Goal: Information Seeking & Learning: Learn about a topic

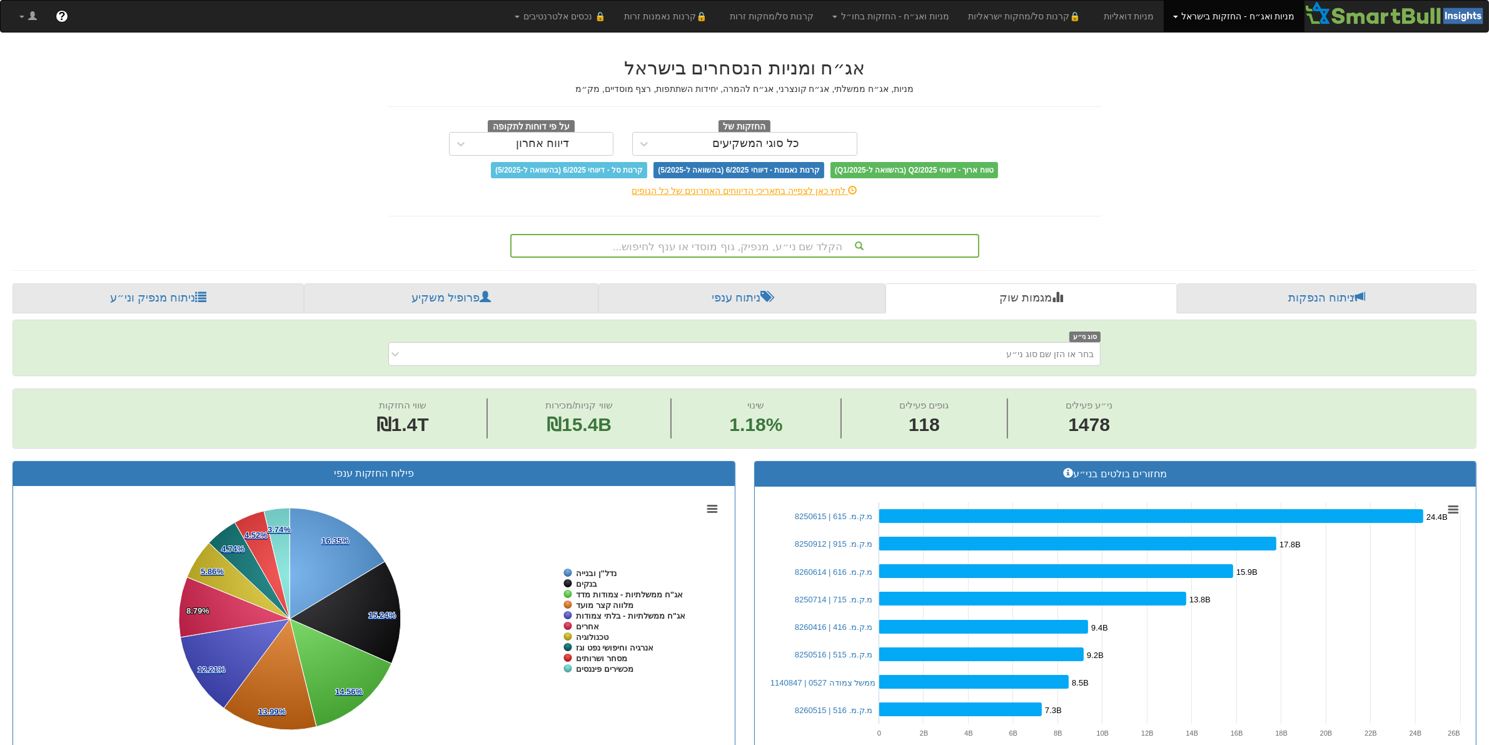
click at [1333, 295] on link "ניתוח הנפקות" at bounding box center [1327, 298] width 300 height 30
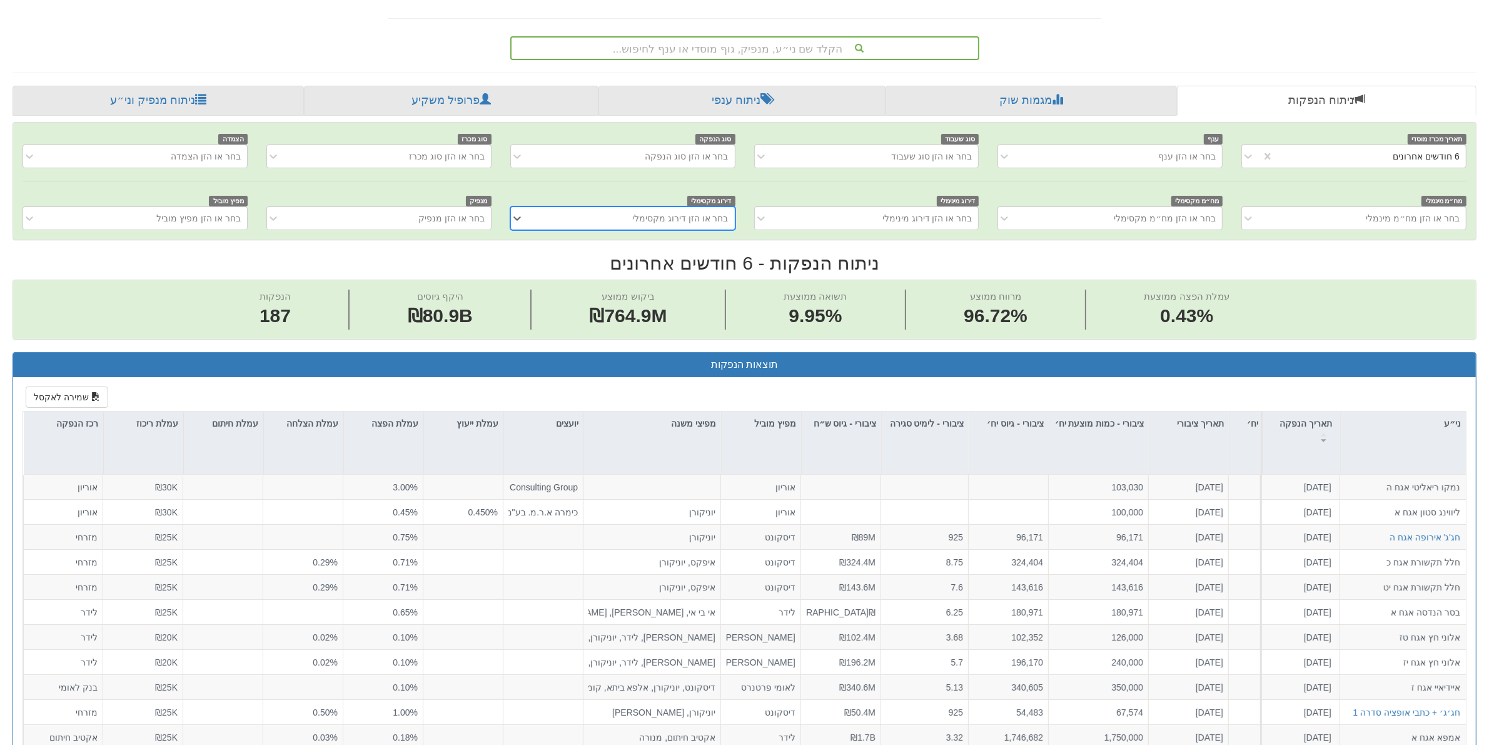
scroll to position [156, 0]
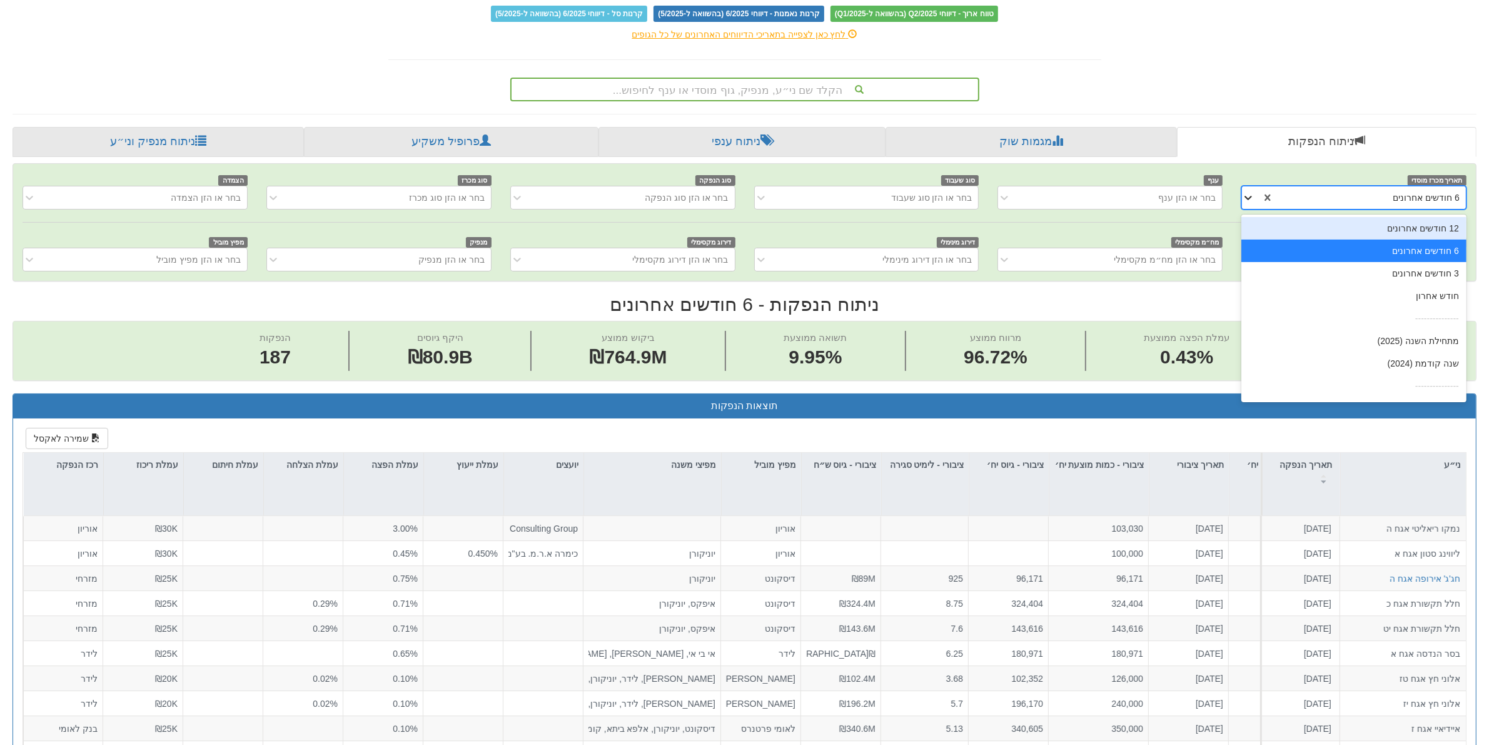
click at [1248, 201] on icon at bounding box center [1248, 197] width 13 height 13
click at [1427, 370] on div "שנה קודמת (2024)" at bounding box center [1354, 363] width 225 height 23
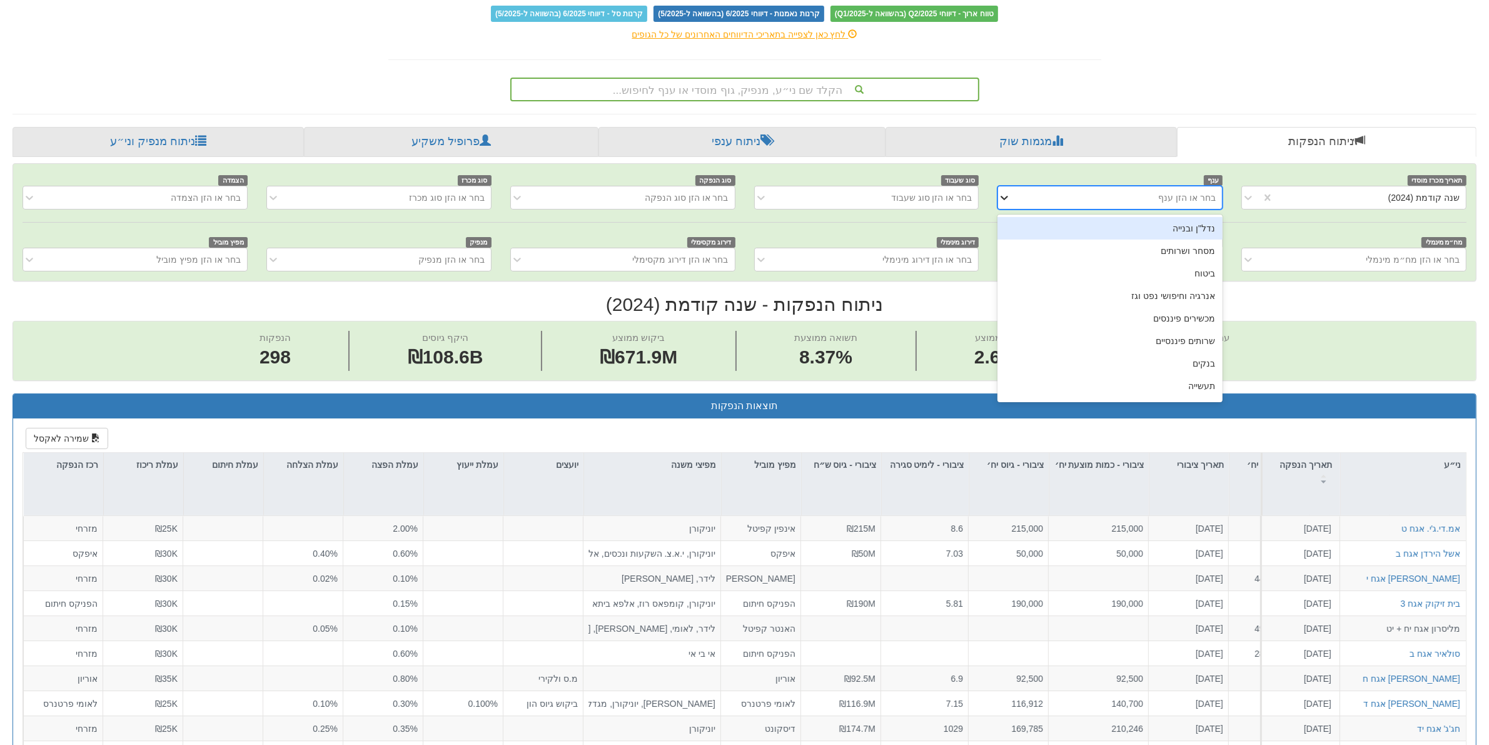
click at [1006, 202] on icon at bounding box center [1004, 197] width 13 height 13
click at [1005, 202] on icon at bounding box center [1004, 197] width 13 height 13
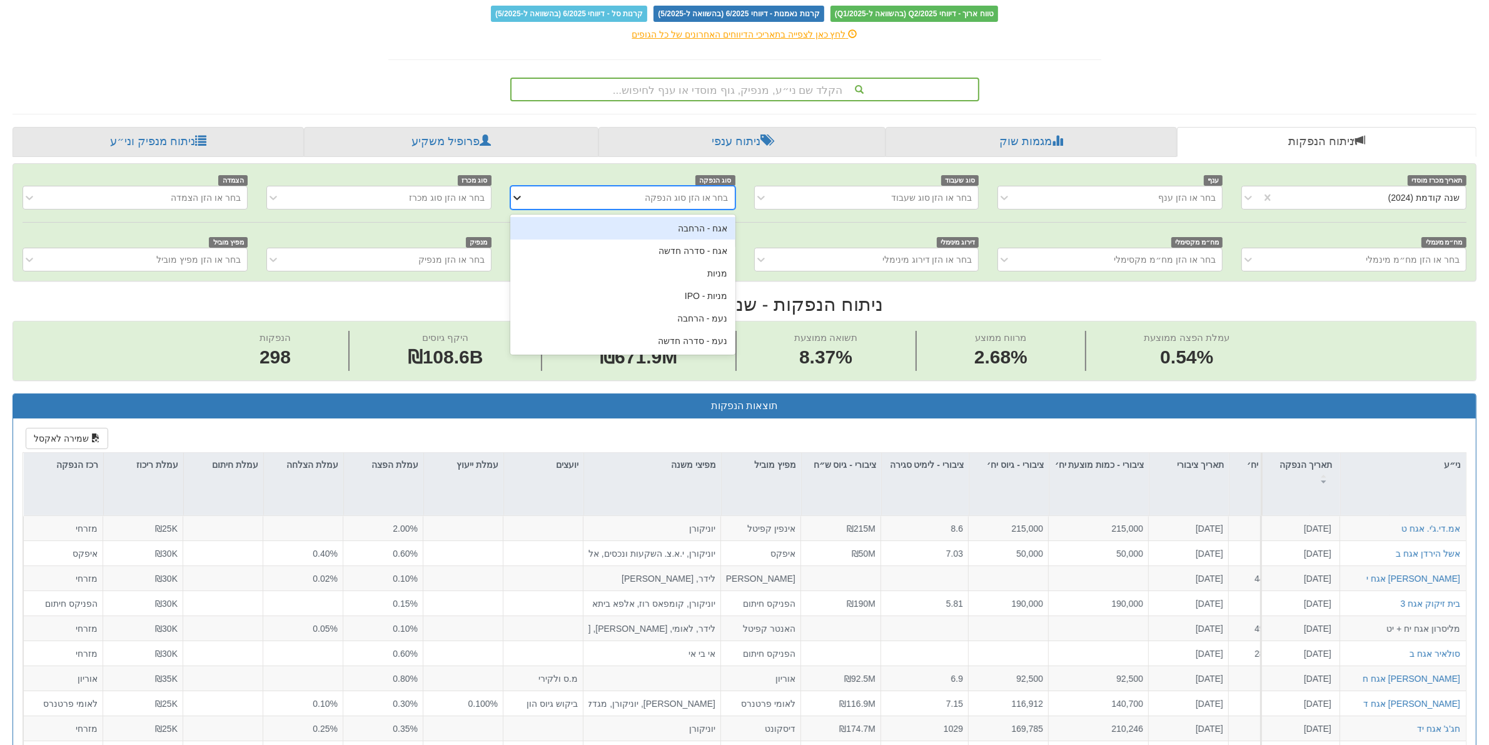
click at [522, 201] on icon at bounding box center [517, 197] width 13 height 13
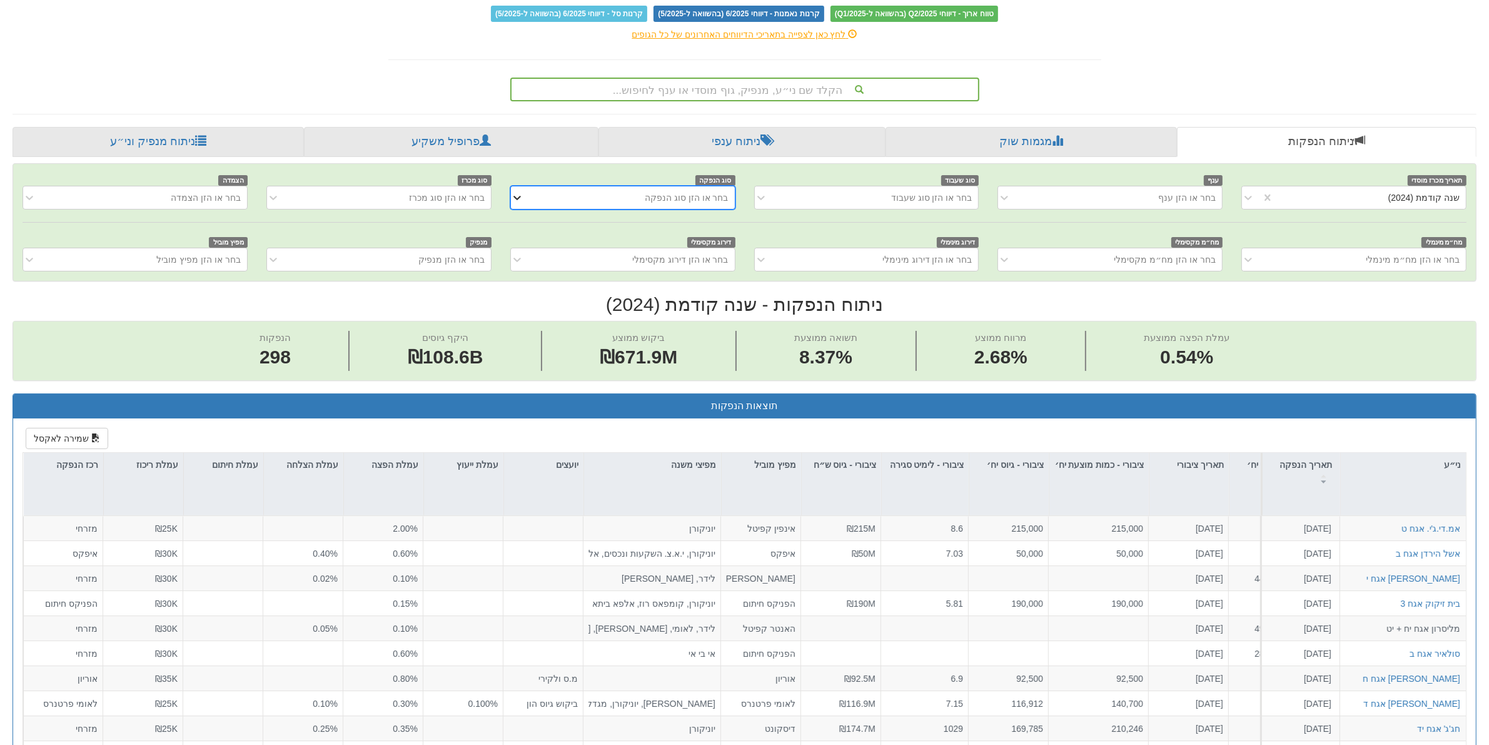
click at [522, 201] on icon at bounding box center [517, 197] width 13 height 13
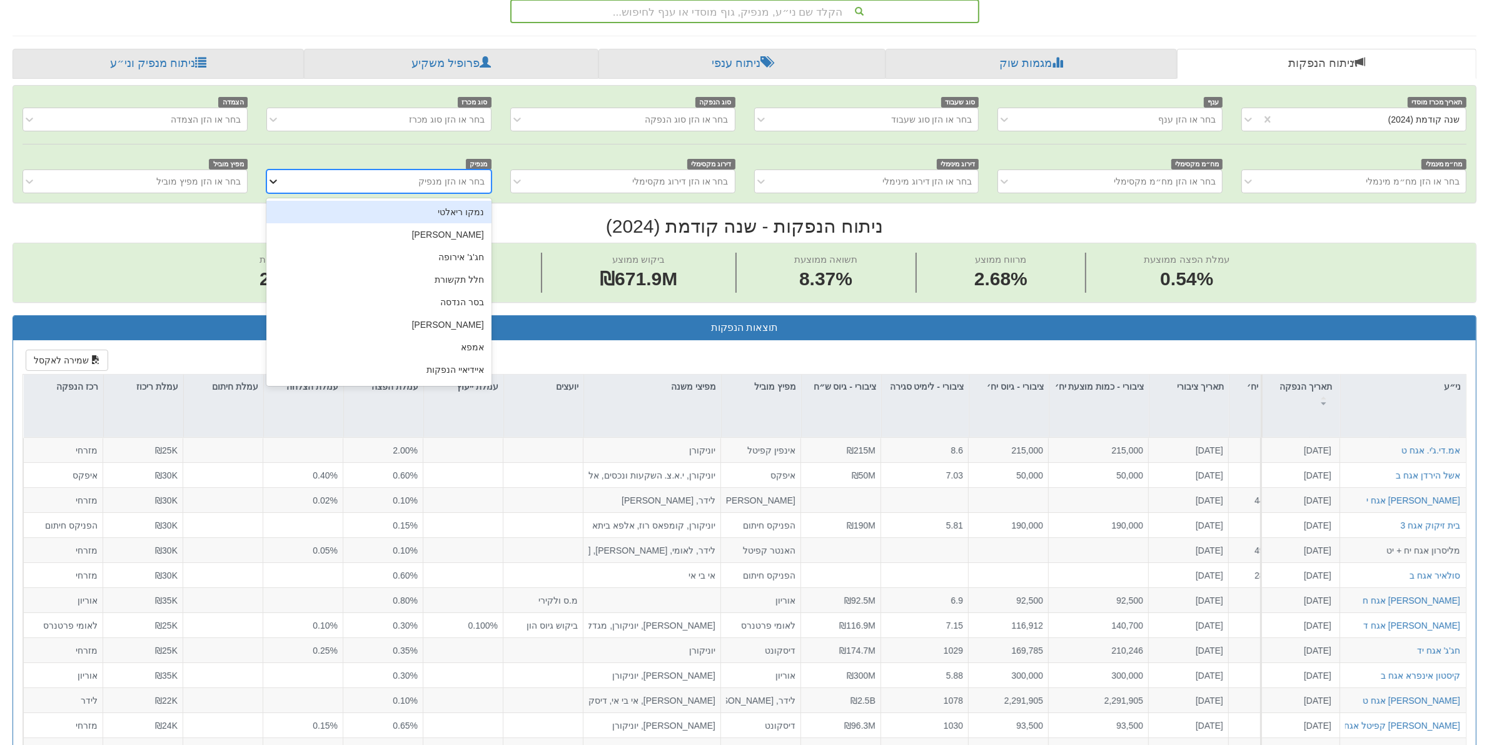
click at [271, 185] on icon at bounding box center [273, 181] width 13 height 13
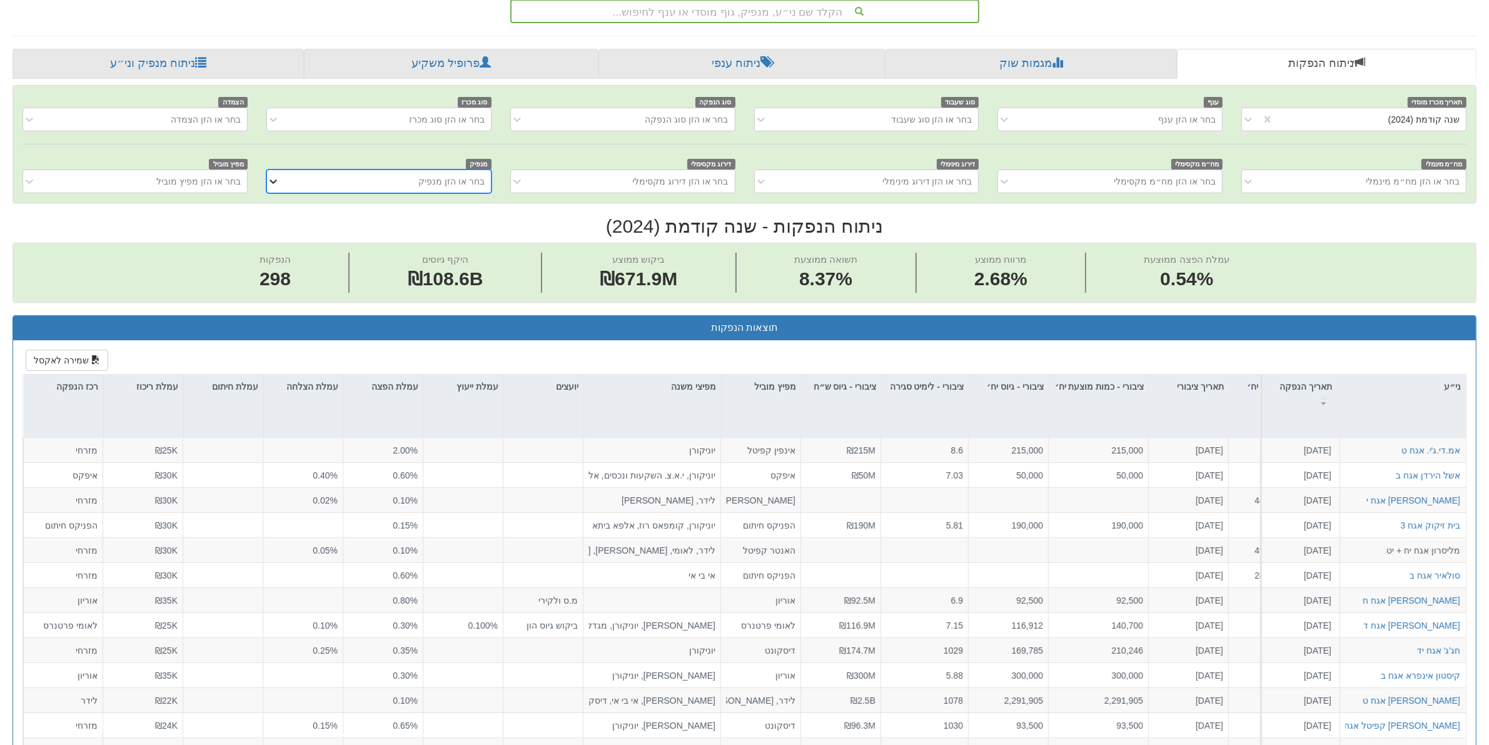
click at [271, 185] on icon at bounding box center [273, 181] width 13 height 13
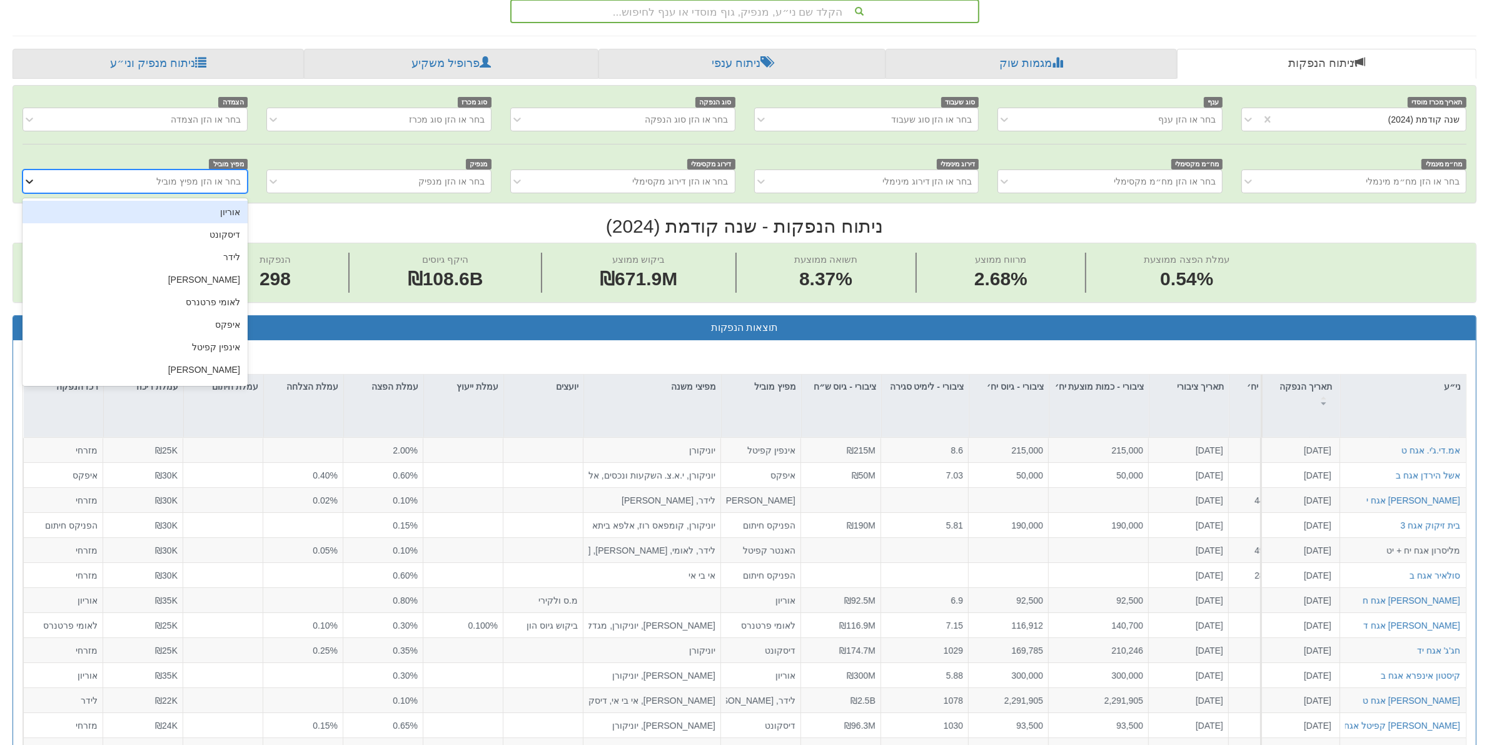
click at [38, 188] on div at bounding box center [32, 181] width 19 height 23
click at [105, 255] on div "לידר" at bounding box center [135, 257] width 225 height 23
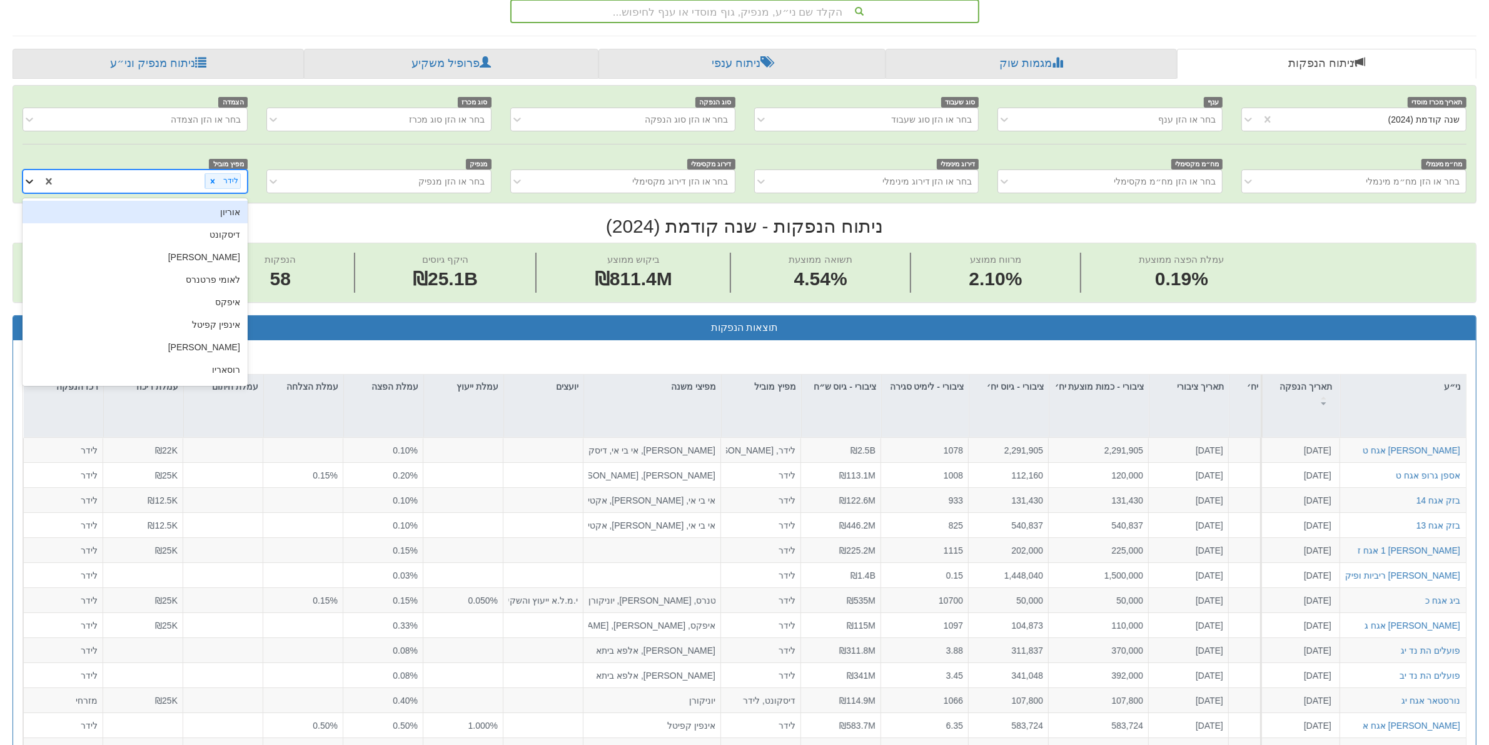
click at [25, 181] on icon at bounding box center [29, 181] width 13 height 13
click at [25, 182] on icon at bounding box center [29, 181] width 13 height 13
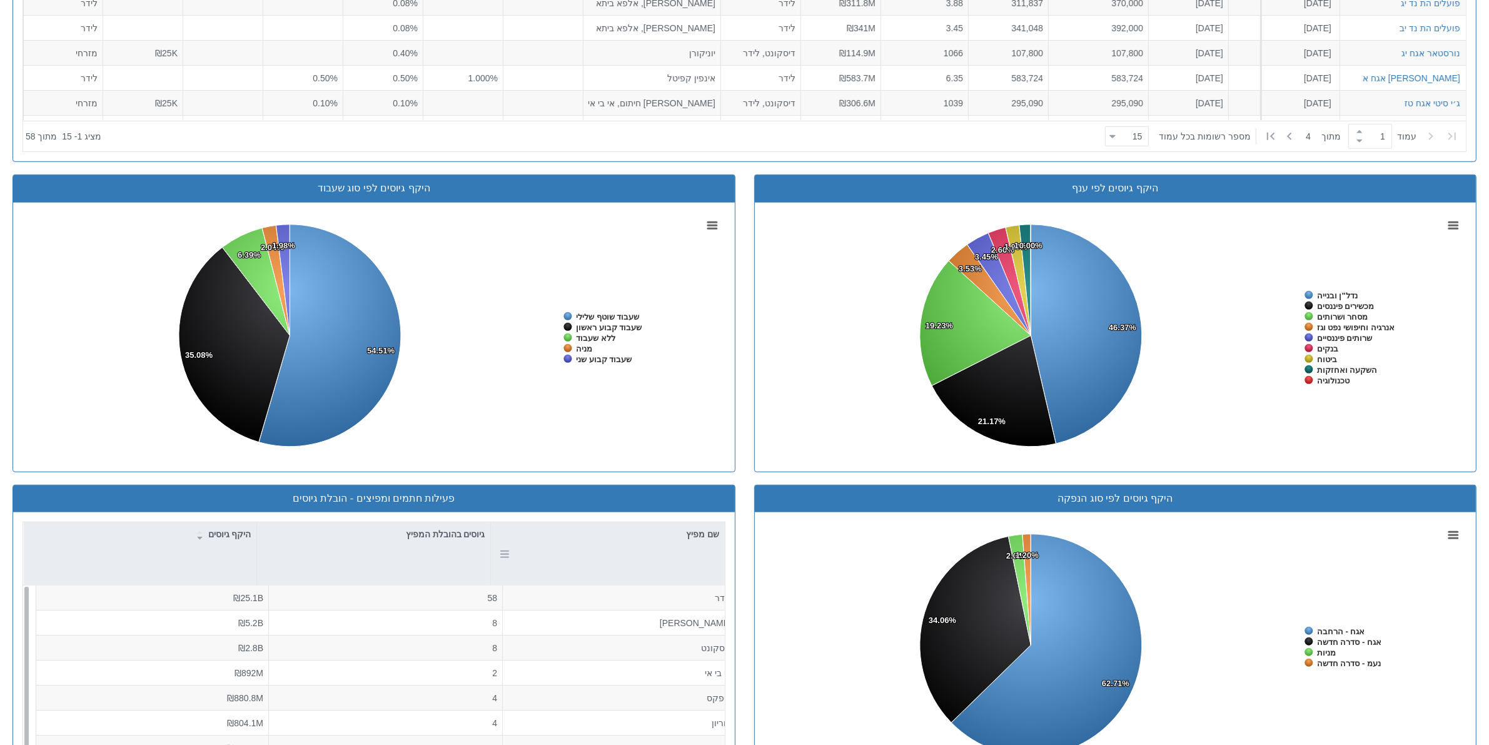
scroll to position [938, 0]
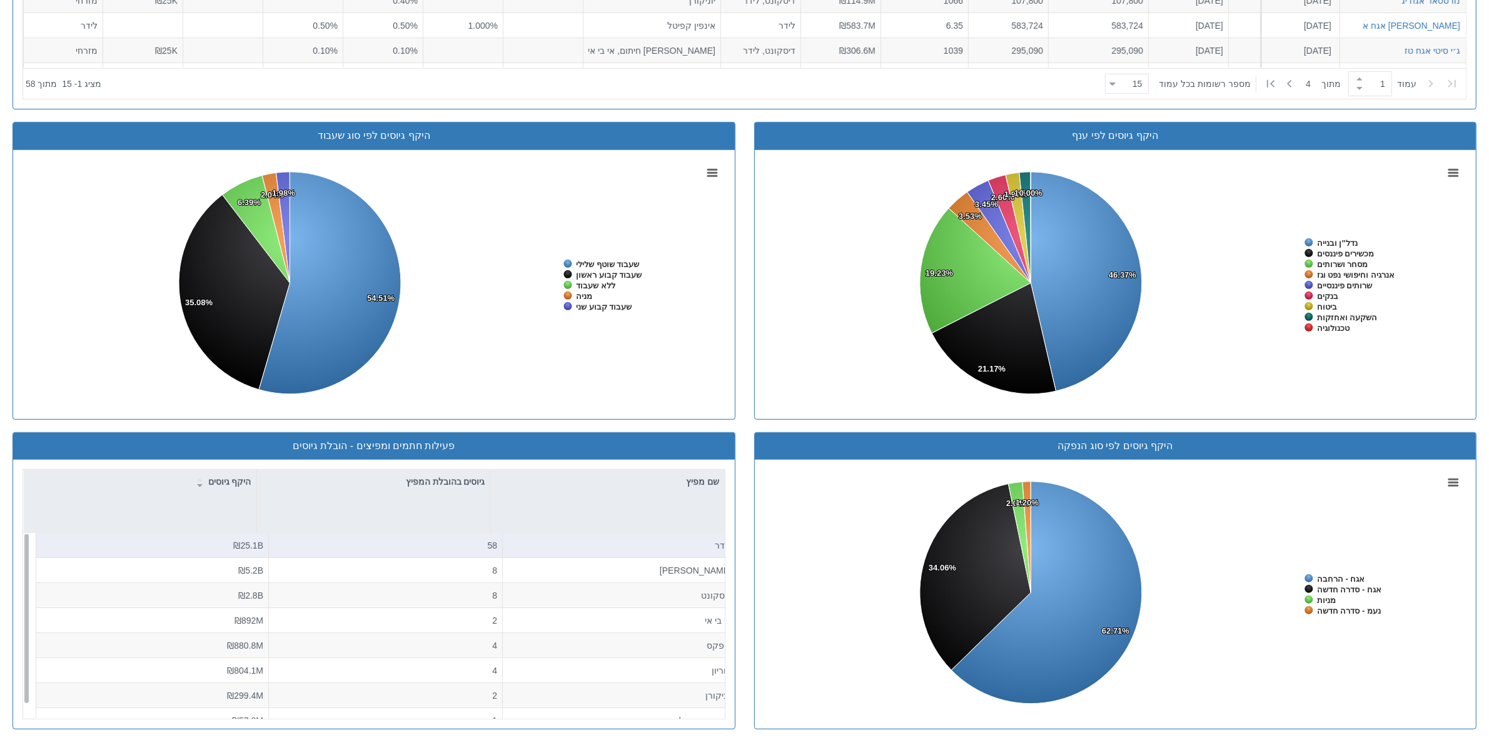
click at [333, 546] on div "58" at bounding box center [385, 545] width 223 height 13
click at [335, 545] on div "58" at bounding box center [385, 545] width 223 height 13
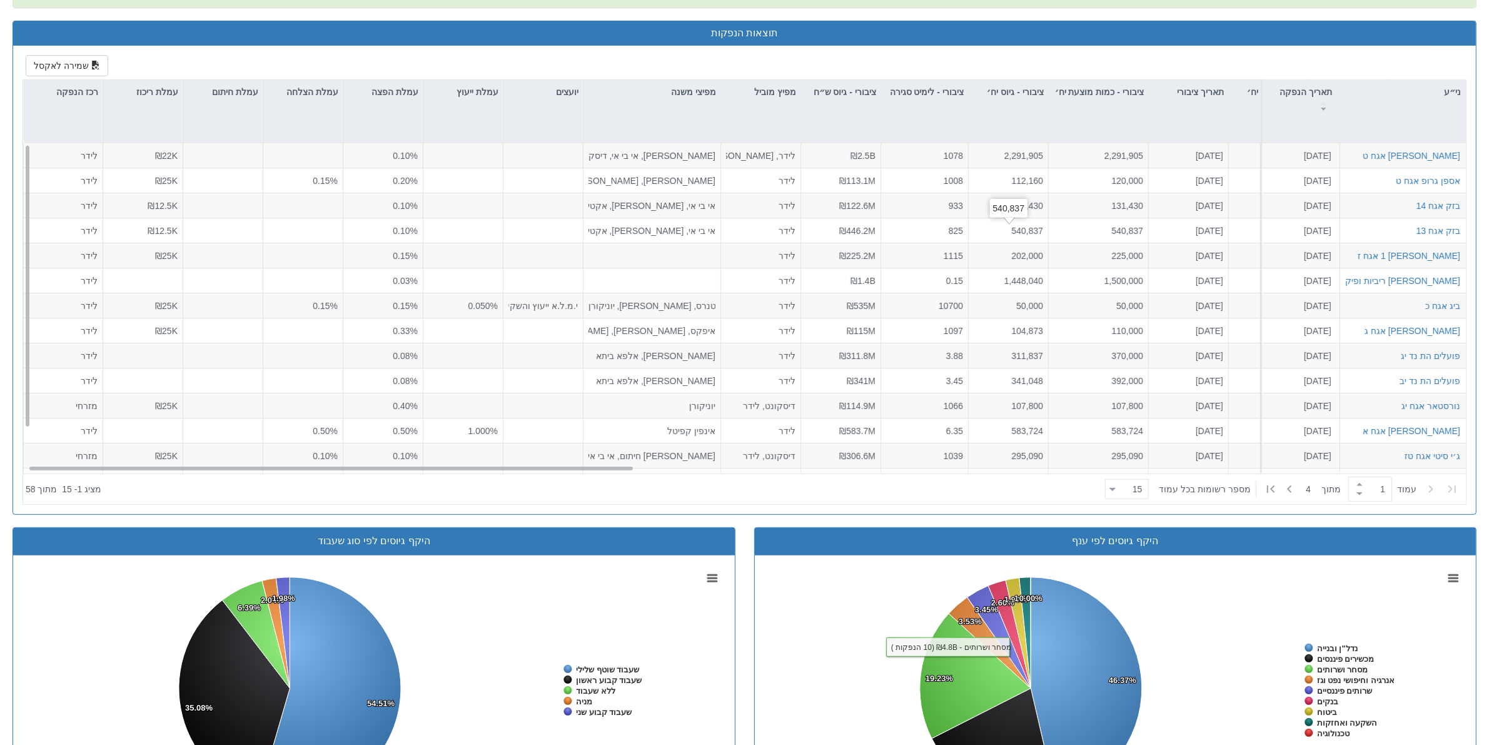
scroll to position [235, 0]
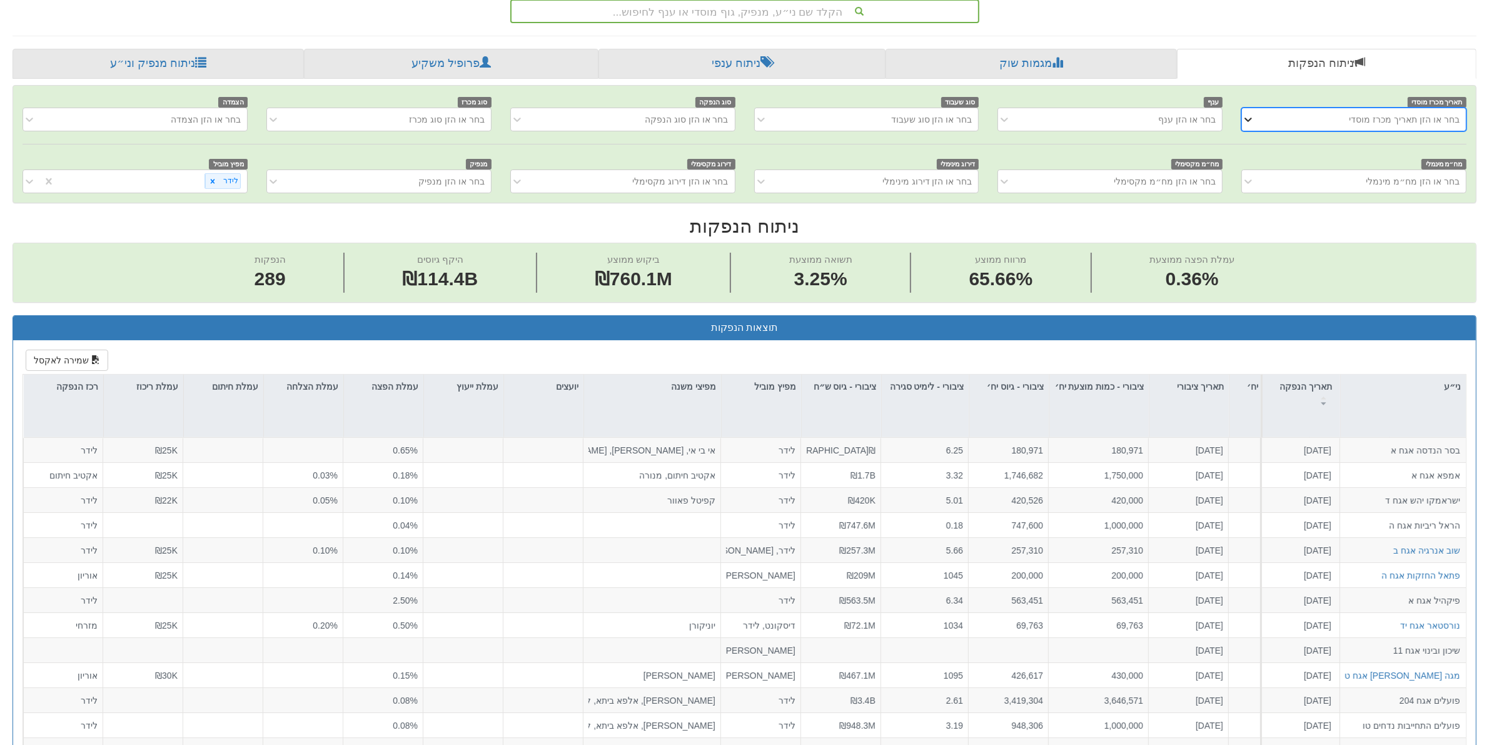
click at [1245, 119] on icon at bounding box center [1249, 120] width 8 height 4
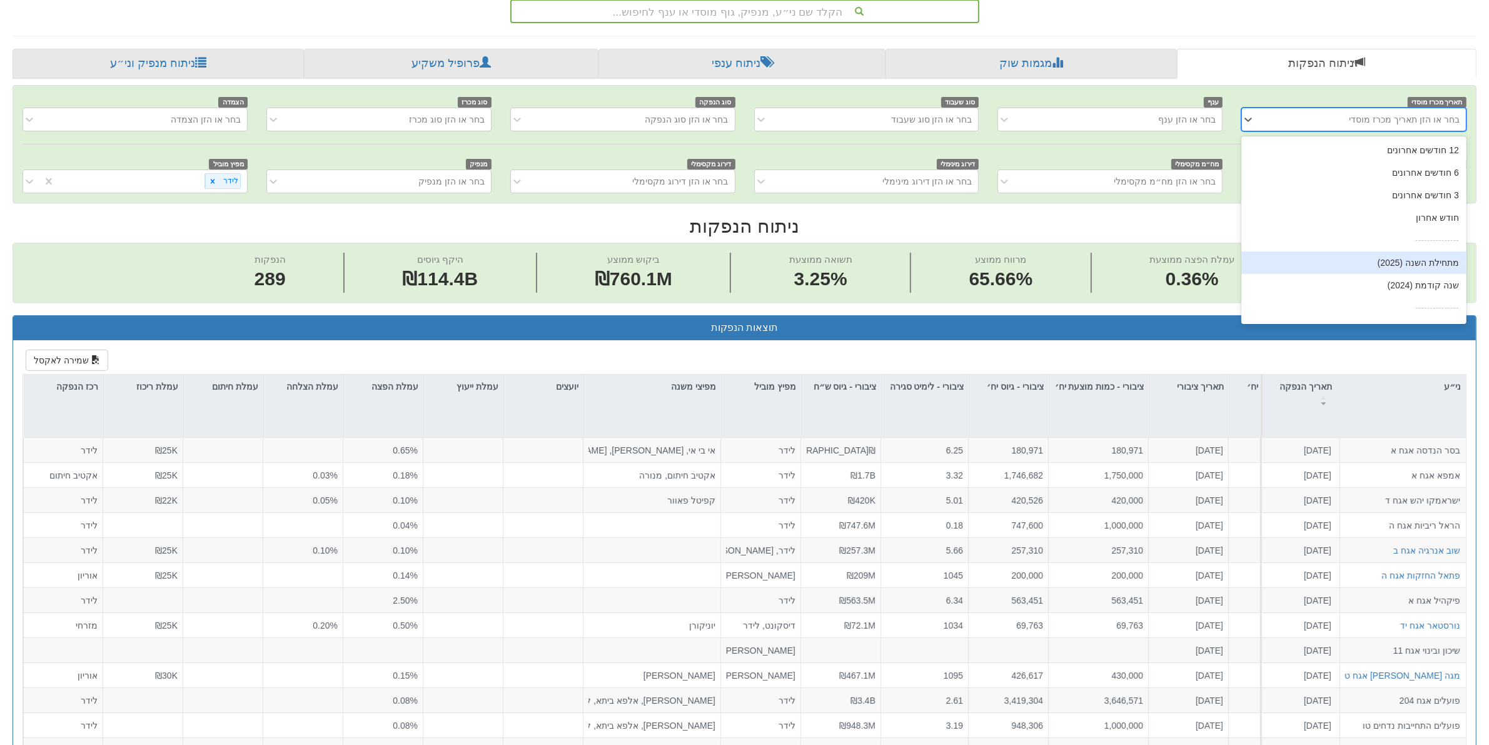
click at [1374, 263] on div "מתחילת השנה (2025)" at bounding box center [1354, 262] width 225 height 23
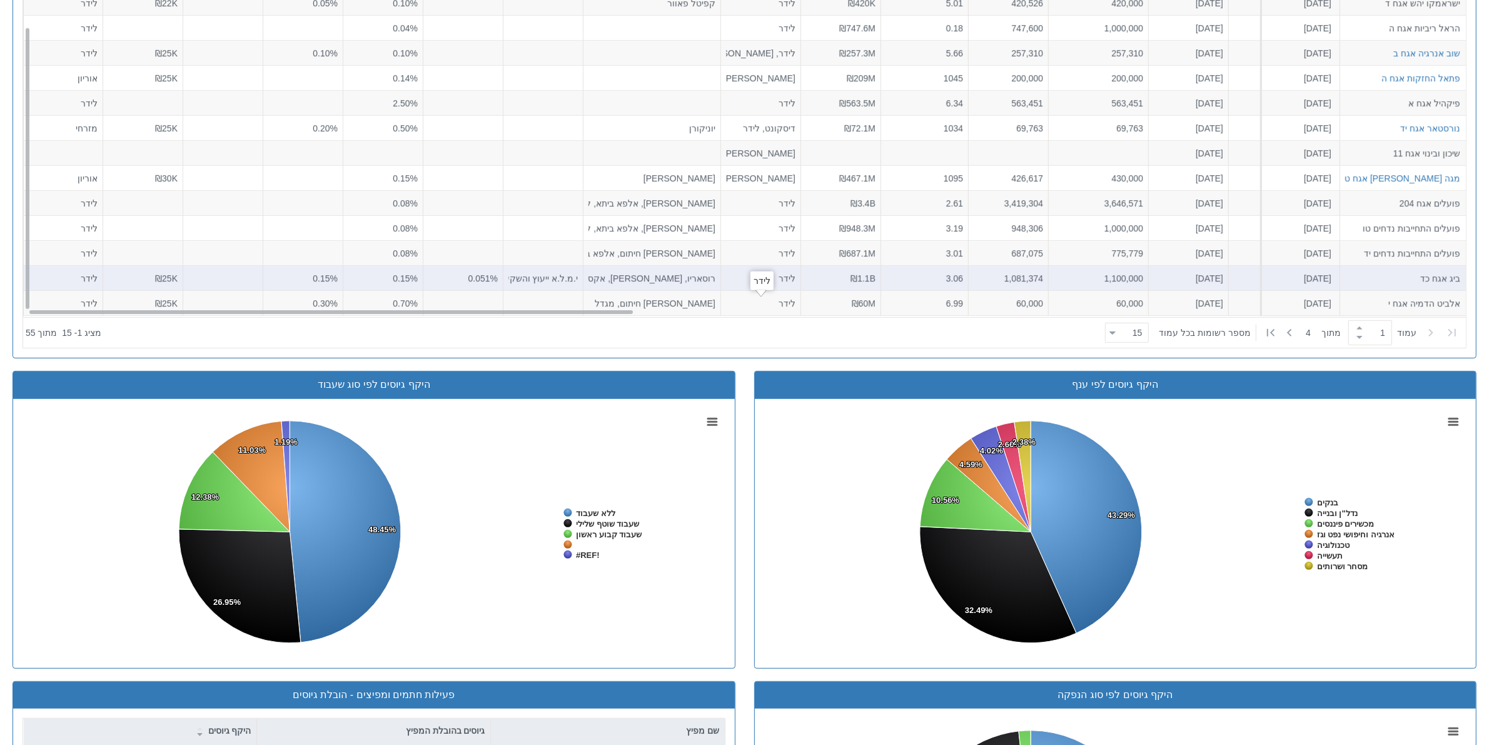
scroll to position [625, 0]
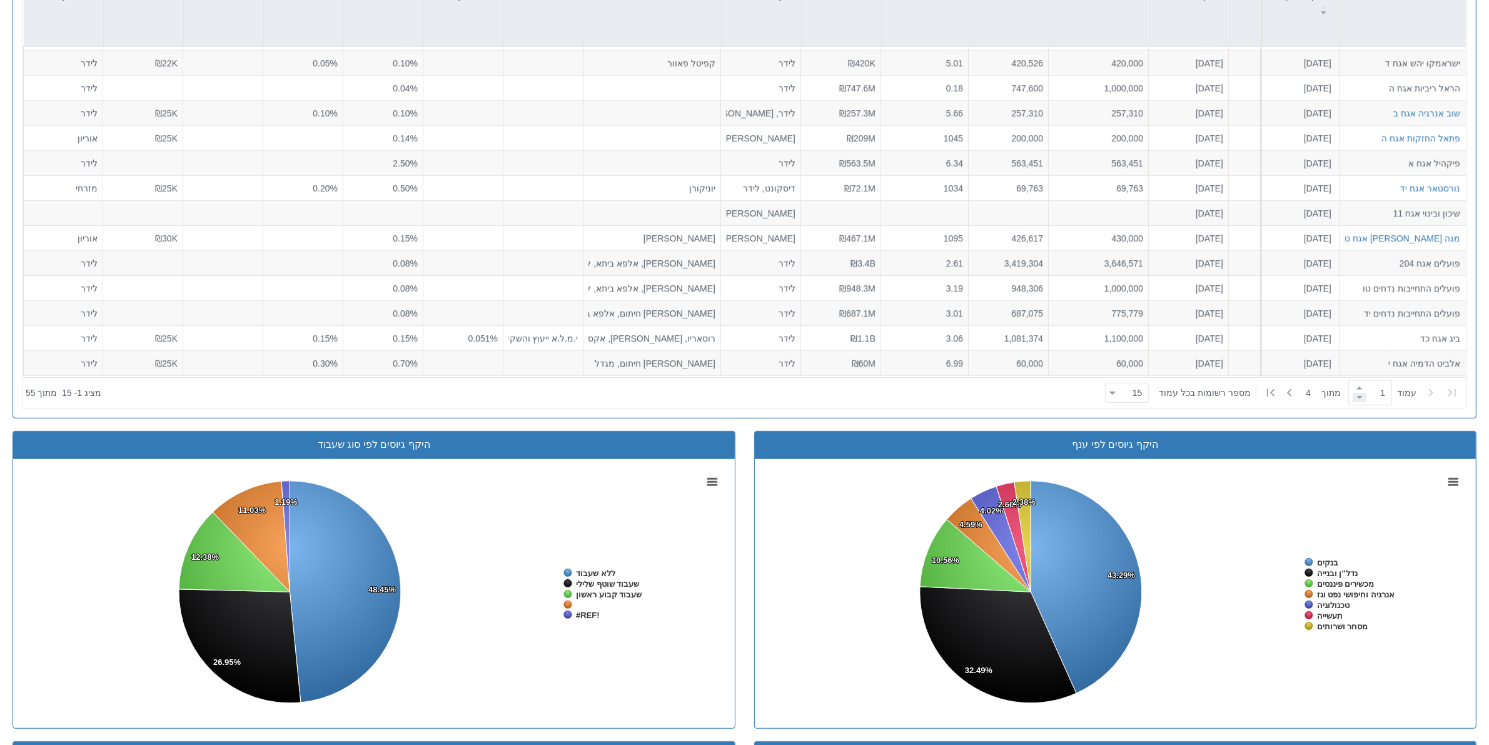
click at [1353, 400] on span at bounding box center [1360, 397] width 14 height 9
click at [1270, 396] on icon at bounding box center [1270, 392] width 15 height 15
type input "4"
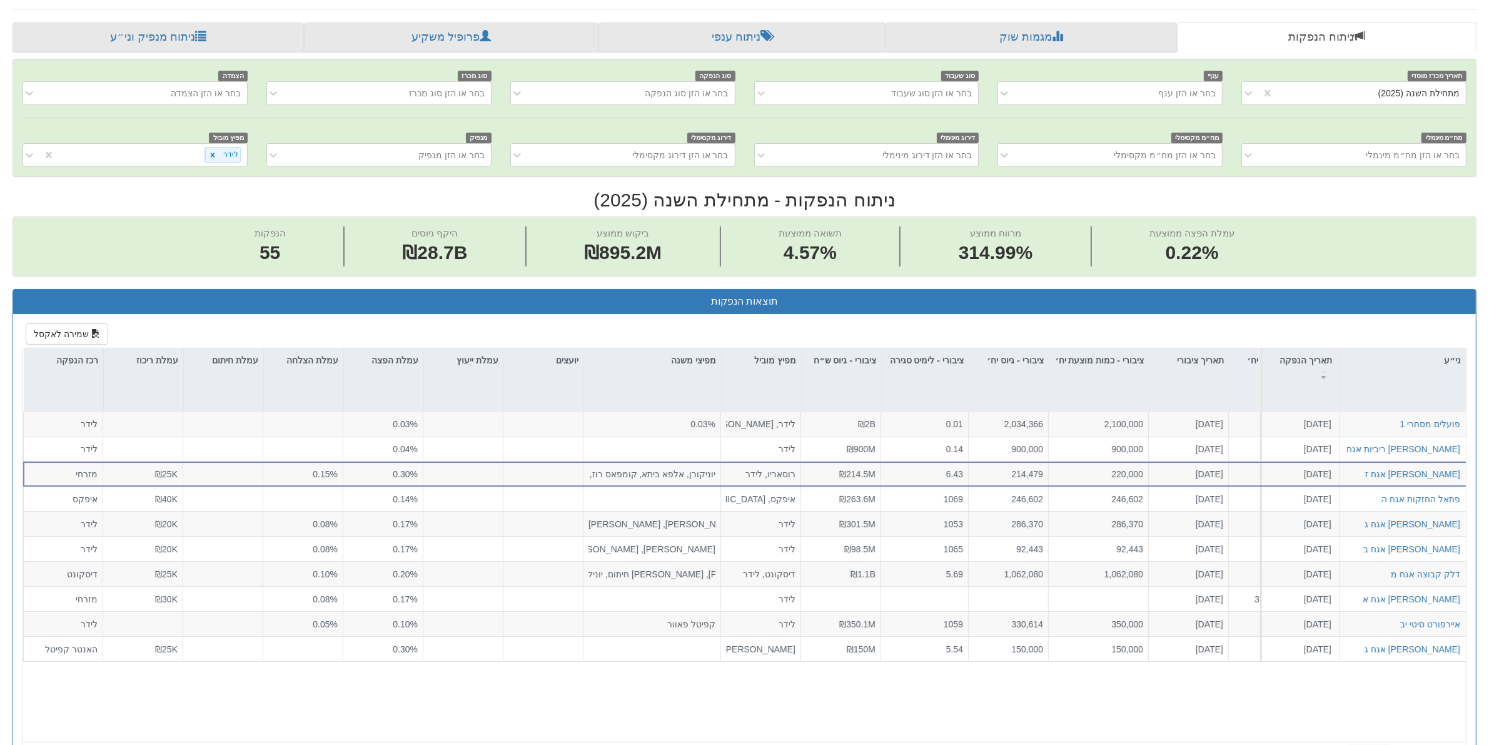
scroll to position [156, 0]
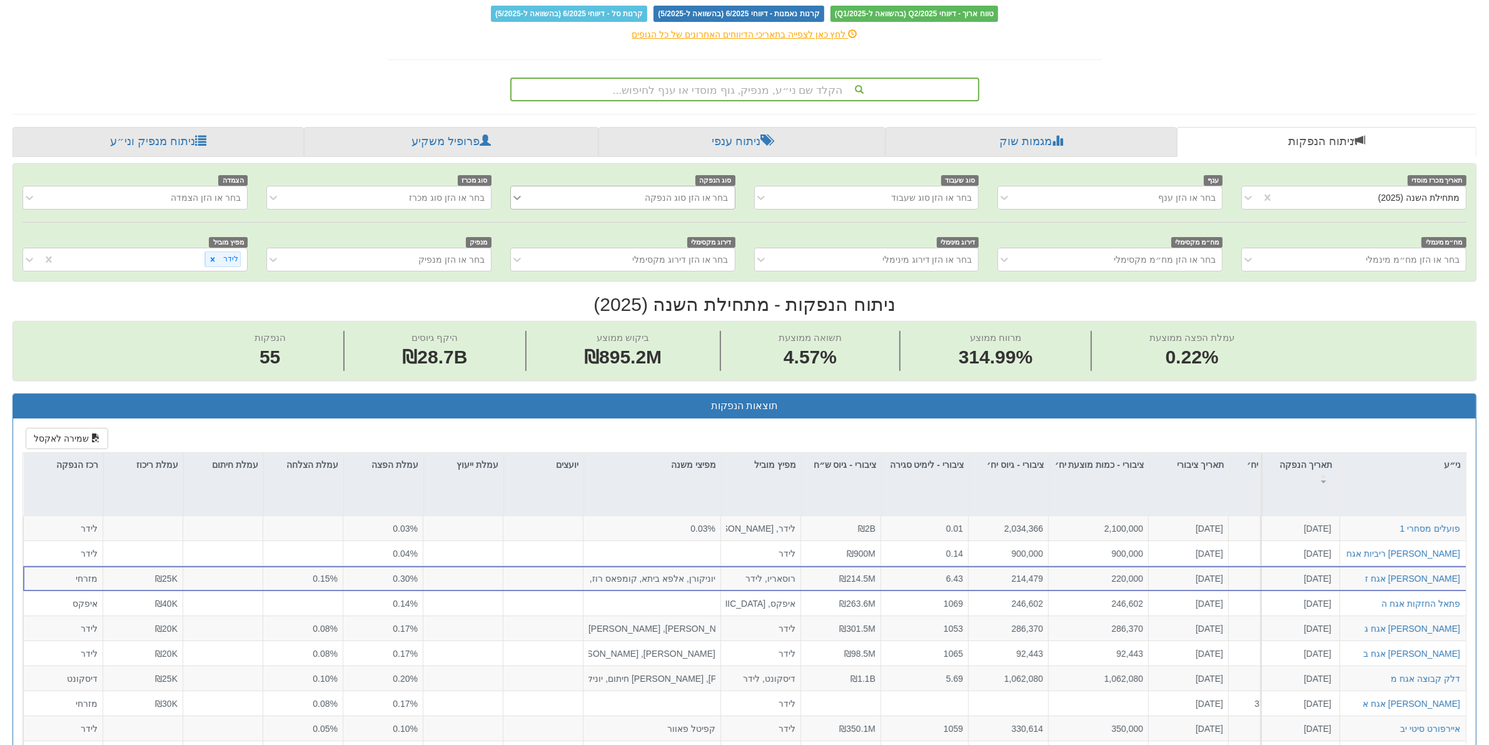
click at [516, 201] on icon at bounding box center [517, 197] width 13 height 13
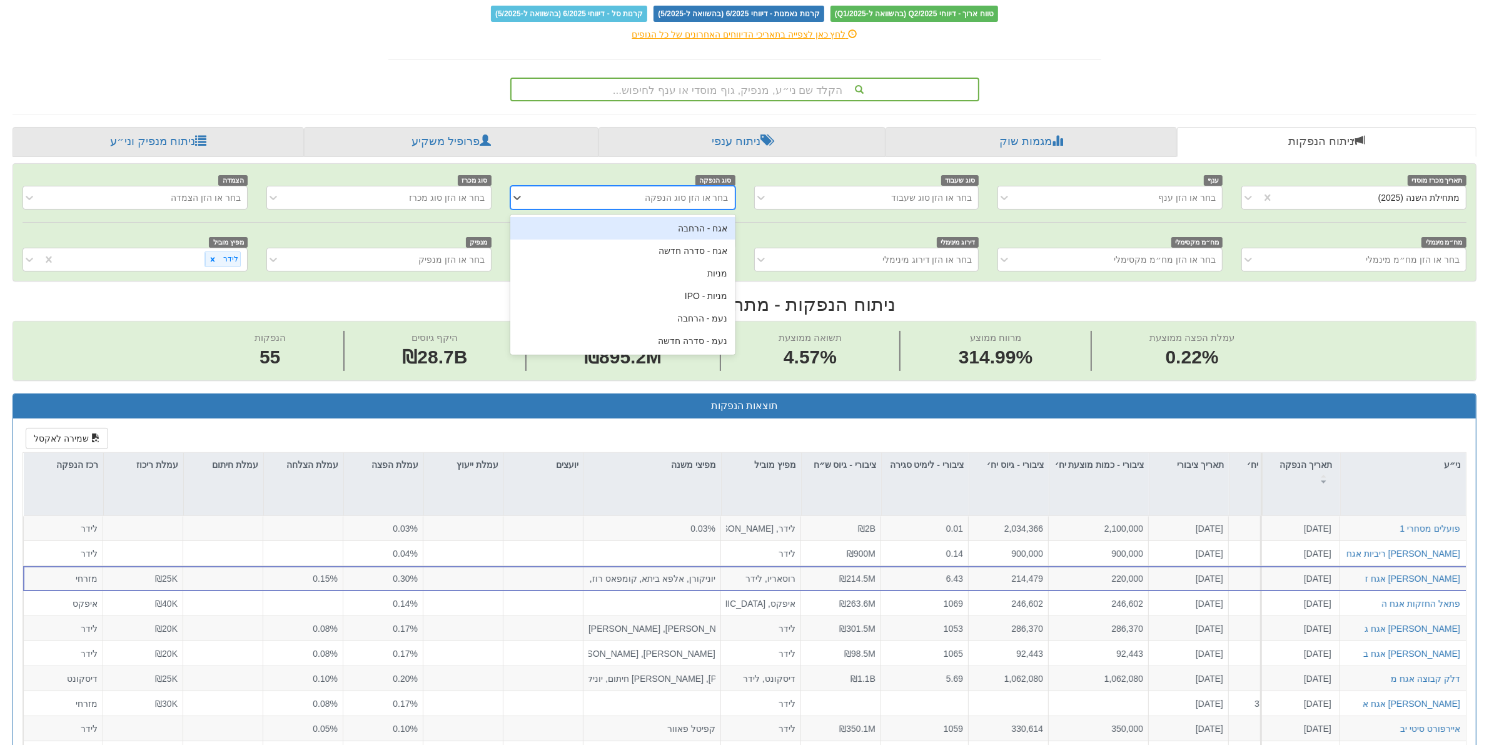
click at [1146, 79] on div "אג״ח ומניות הנסחרים בישראל מניות, אג״ח ממשלתי, אג״ח קונצרני, אג״ח להמרה, יחידות…" at bounding box center [744, 704] width 1483 height 1631
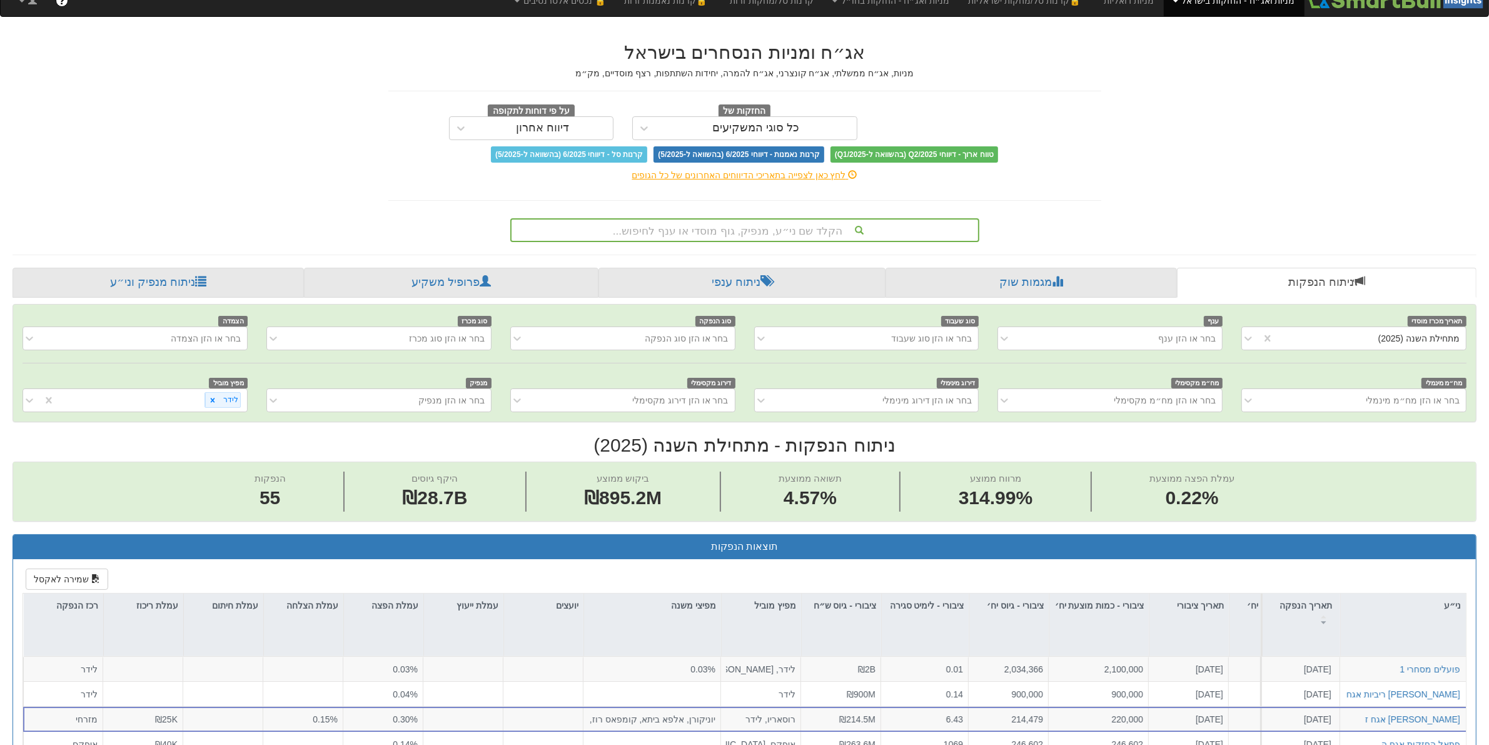
scroll to position [0, 0]
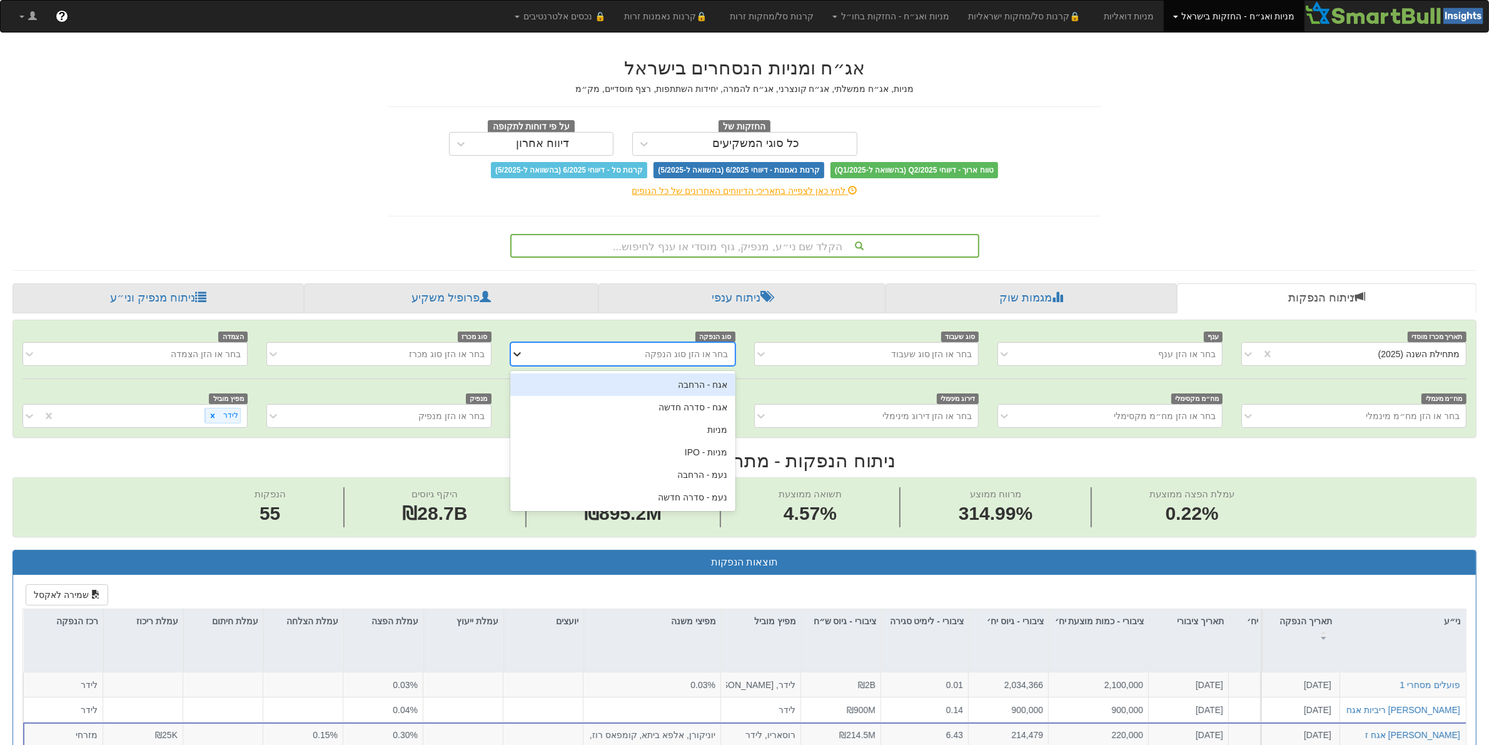
click at [516, 357] on icon at bounding box center [517, 354] width 13 height 13
click at [621, 444] on div "מניות - IPO" at bounding box center [622, 452] width 225 height 23
